Goal: Task Accomplishment & Management: Manage account settings

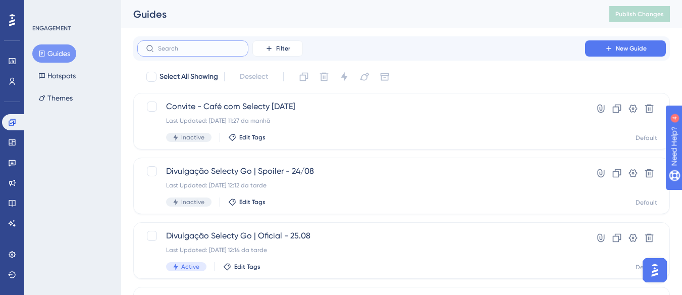
click at [186, 49] on input "text" at bounding box center [199, 48] width 82 height 7
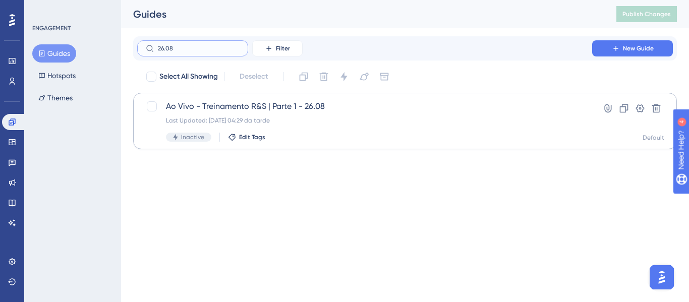
type input "26.08"
click at [251, 115] on div "Ao Vivo - Treinamento R&S | Parte 1 - 26.08 Last Updated: [DATE] 04:29 da tarde…" at bounding box center [365, 120] width 398 height 41
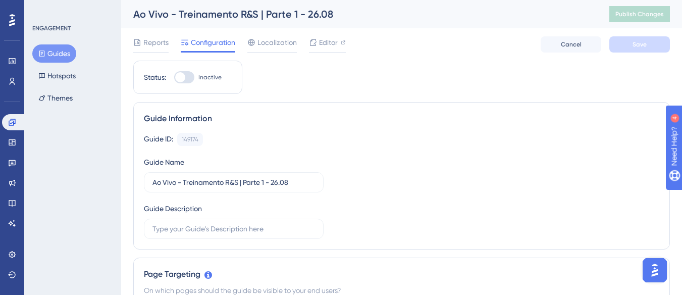
click at [192, 79] on div at bounding box center [184, 77] width 20 height 12
click at [174, 78] on input "Inactive" at bounding box center [174, 77] width 1 height 1
checkbox input "true"
click at [641, 43] on span "Save" at bounding box center [639, 44] width 14 height 8
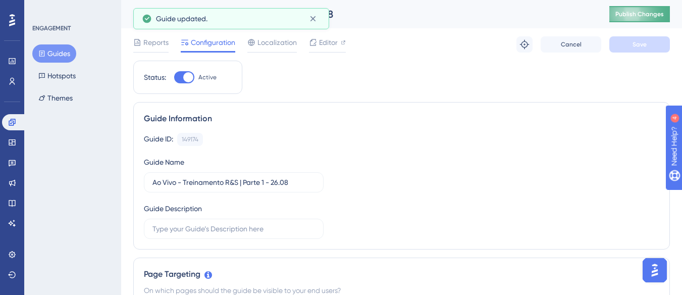
click at [640, 17] on span "Publish Changes" at bounding box center [639, 14] width 48 height 8
